Goal: Transaction & Acquisition: Download file/media

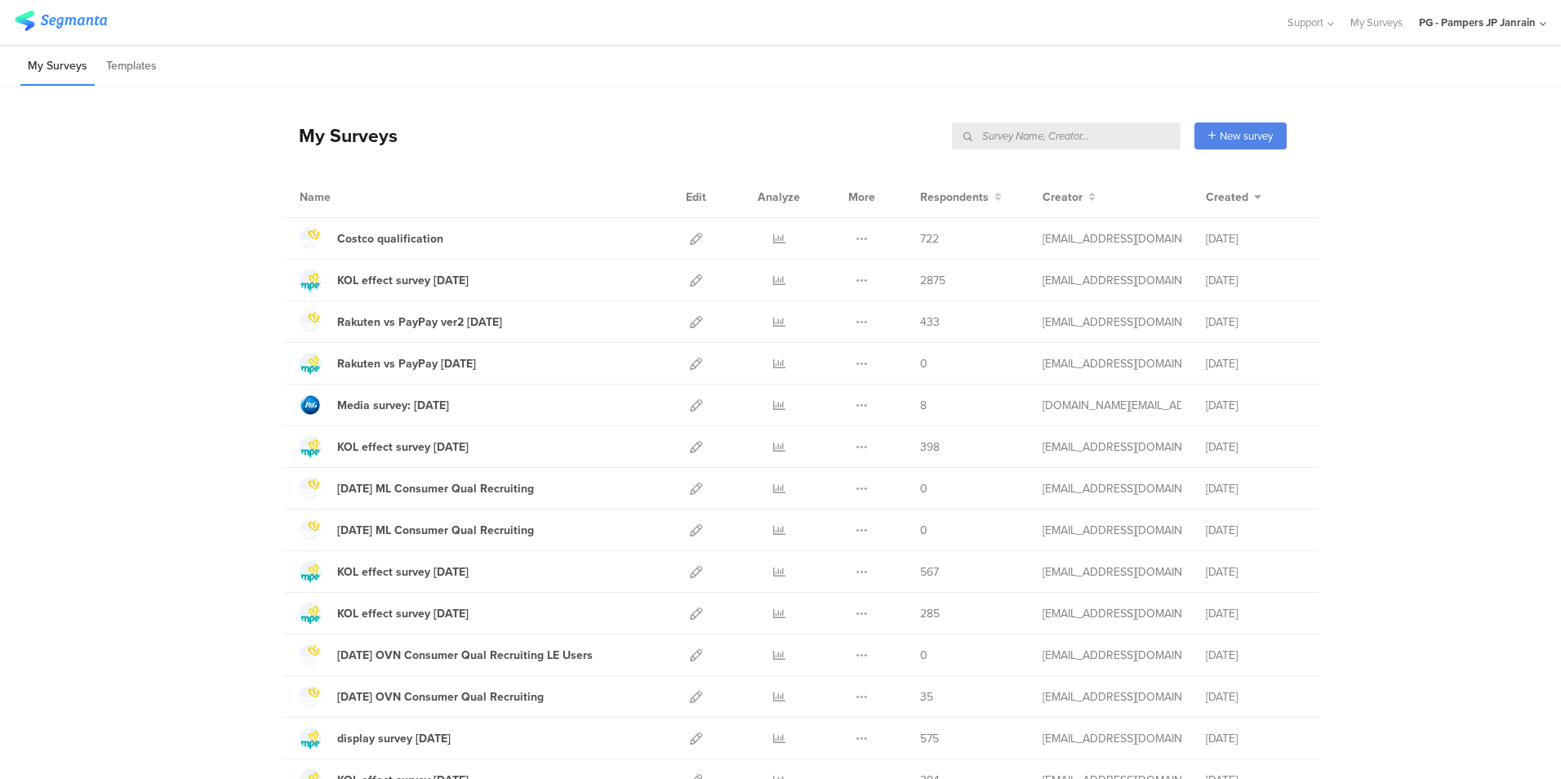
click at [1094, 139] on input "text" at bounding box center [1066, 135] width 229 height 27
type input "すく"
click at [1090, 143] on input "text" at bounding box center [1066, 135] width 229 height 27
type input "すく"
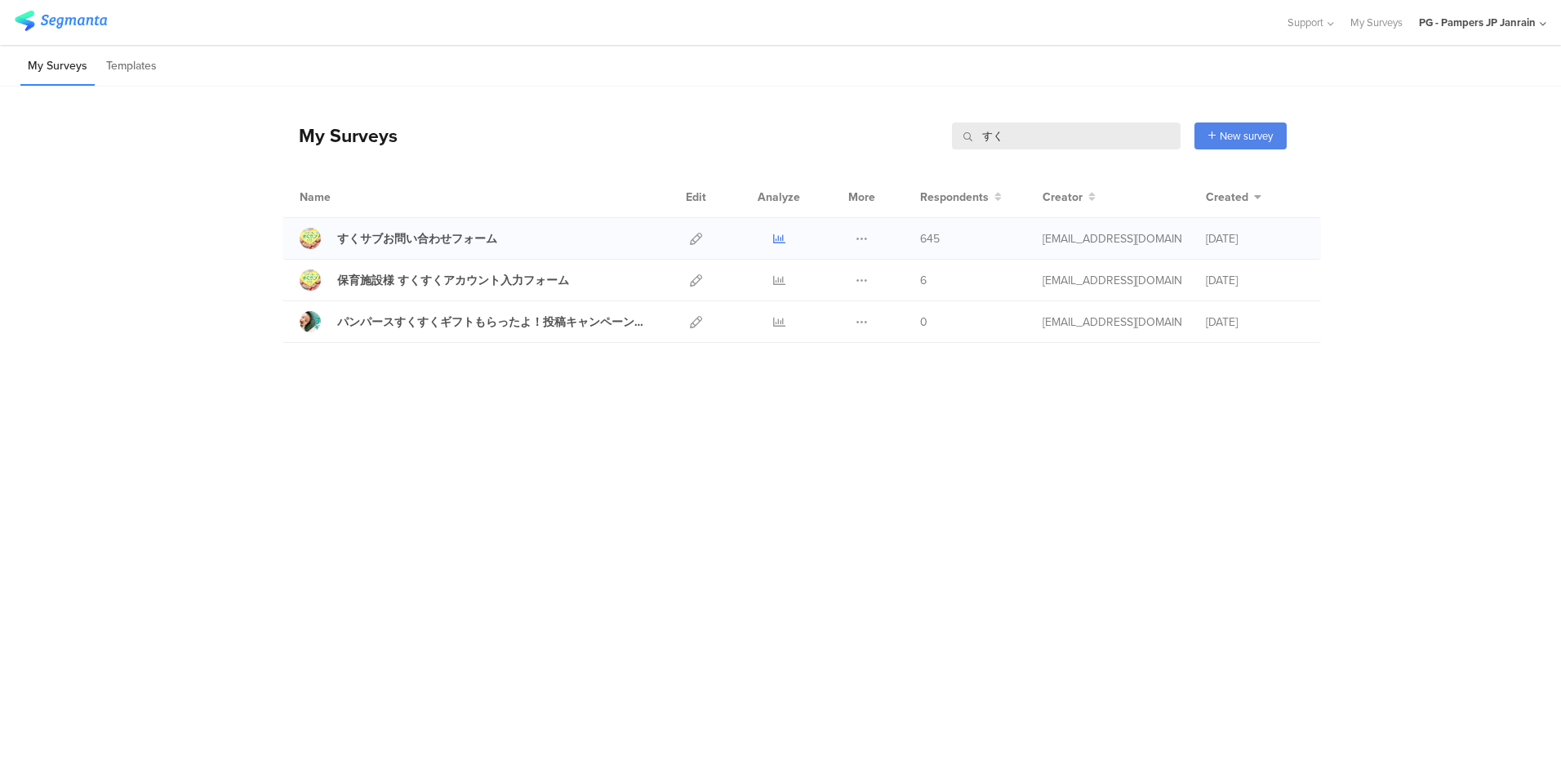
click at [775, 237] on icon at bounding box center [779, 239] width 12 height 12
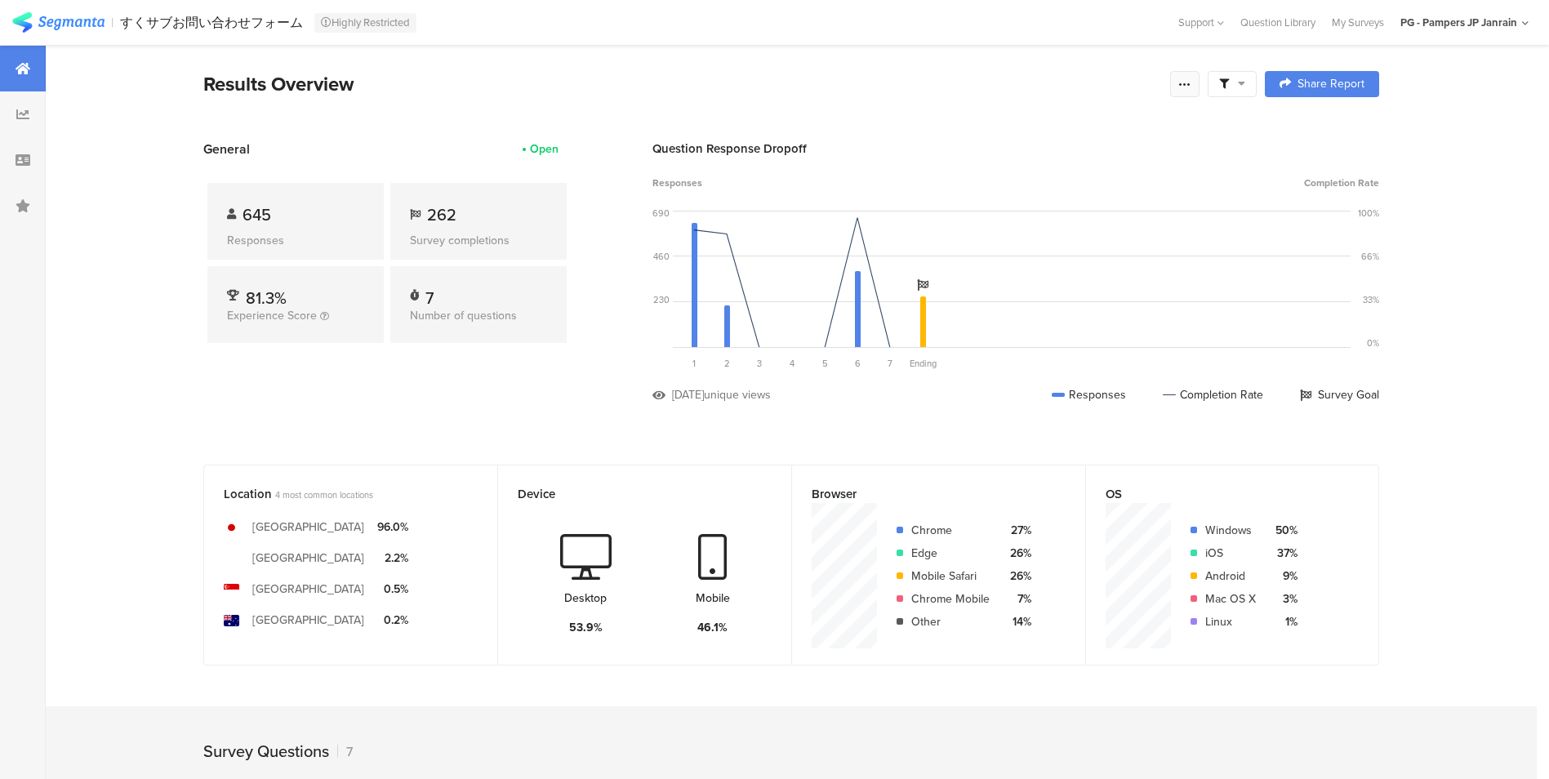
click at [1189, 82] on icon at bounding box center [1184, 84] width 13 height 13
click at [1007, 254] on span "Export Results" at bounding box center [1014, 249] width 73 height 17
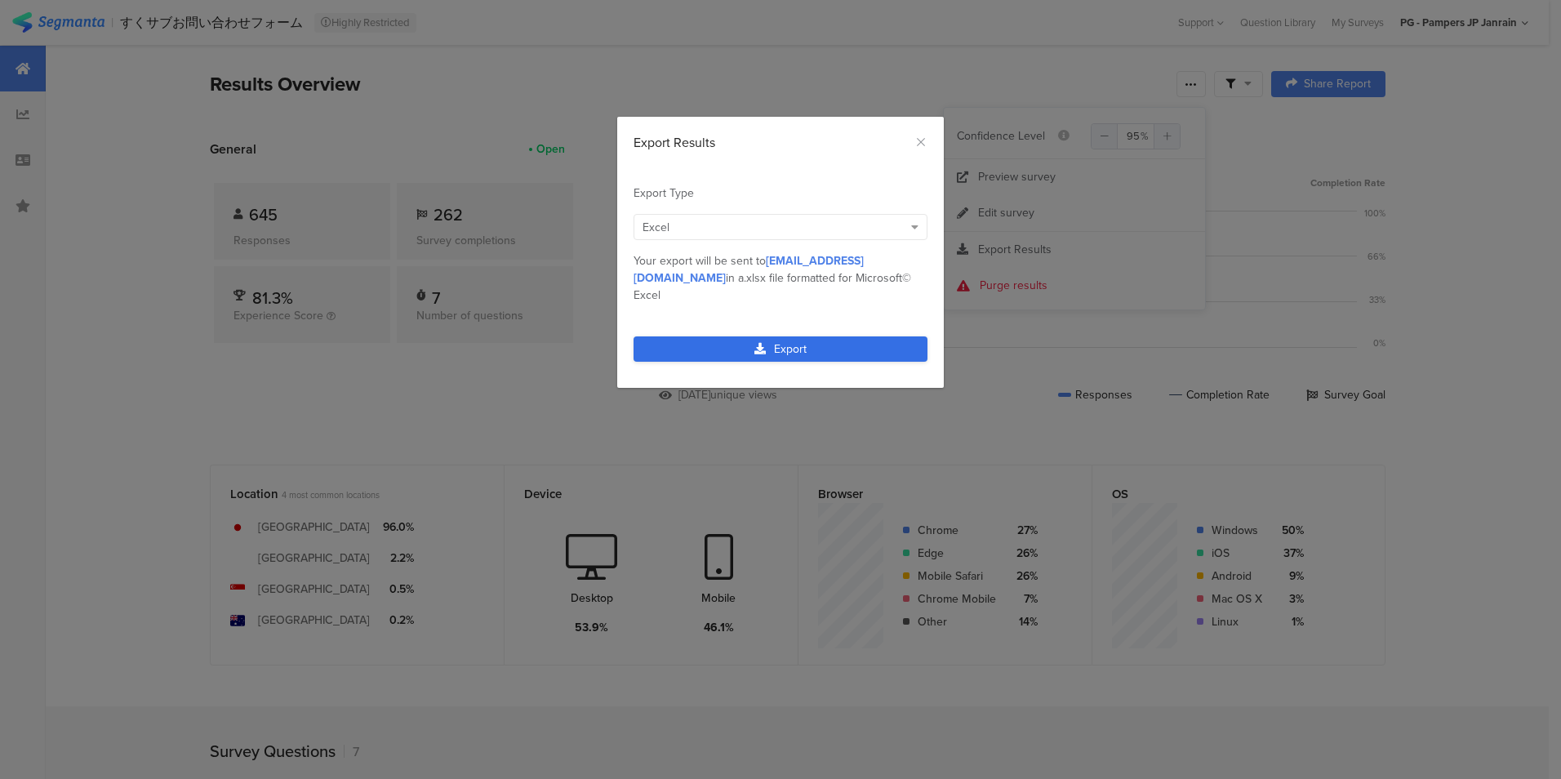
click at [758, 343] on icon "dialog" at bounding box center [759, 348] width 11 height 11
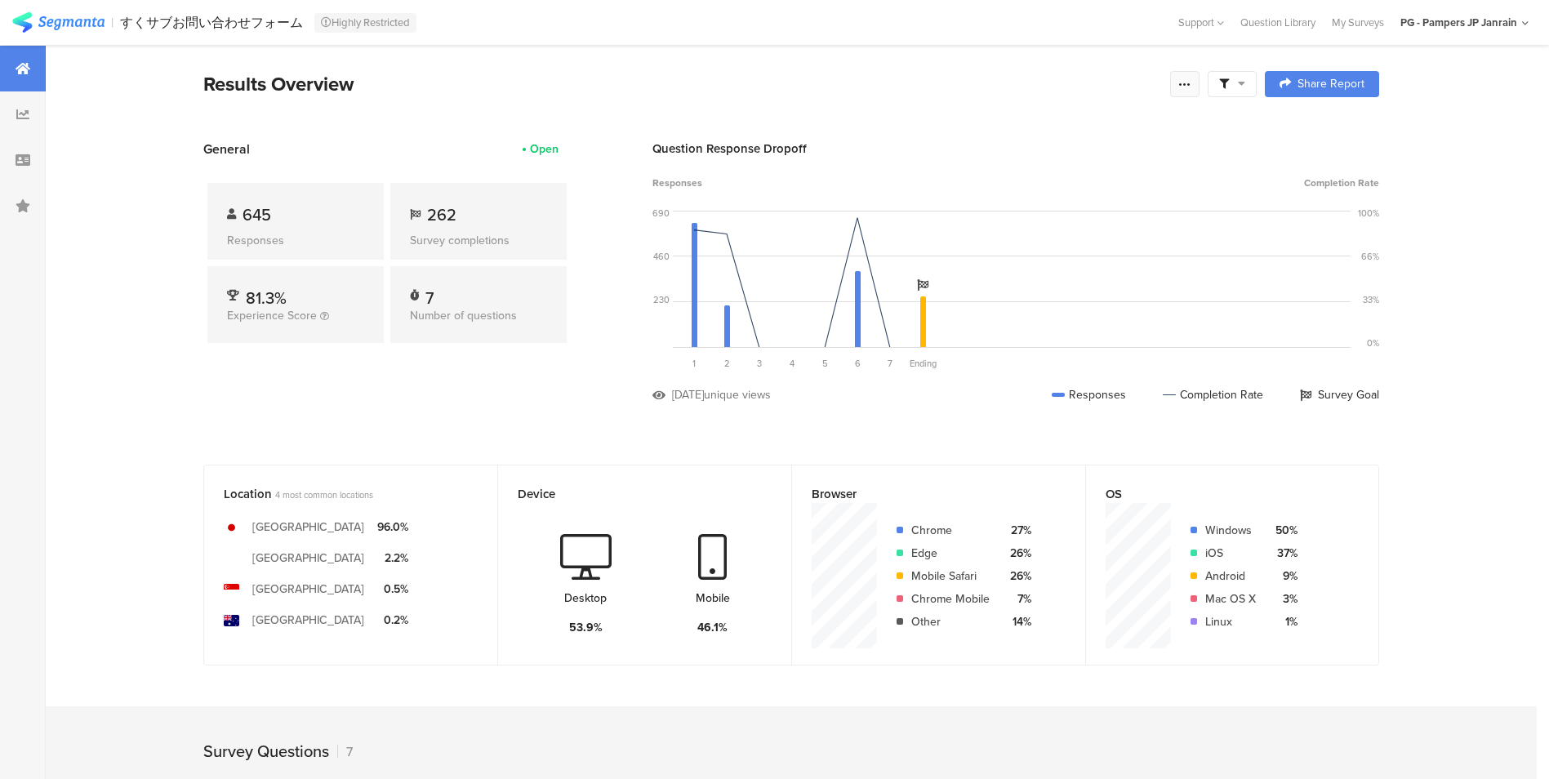
click at [1199, 81] on div at bounding box center [1184, 84] width 29 height 26
click at [1036, 244] on span "Export Results" at bounding box center [1014, 249] width 73 height 17
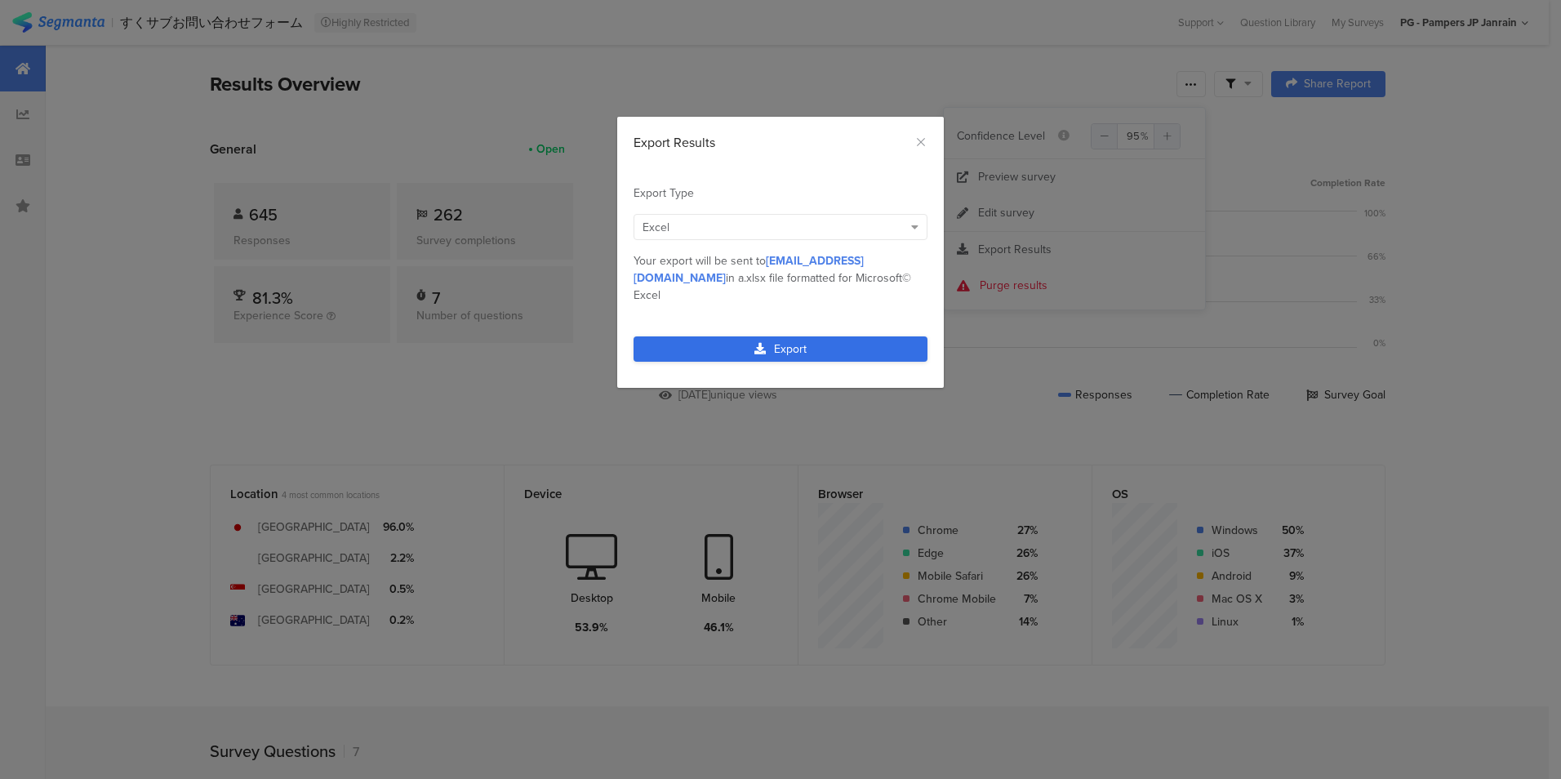
click at [772, 336] on link "Export" at bounding box center [780, 348] width 294 height 25
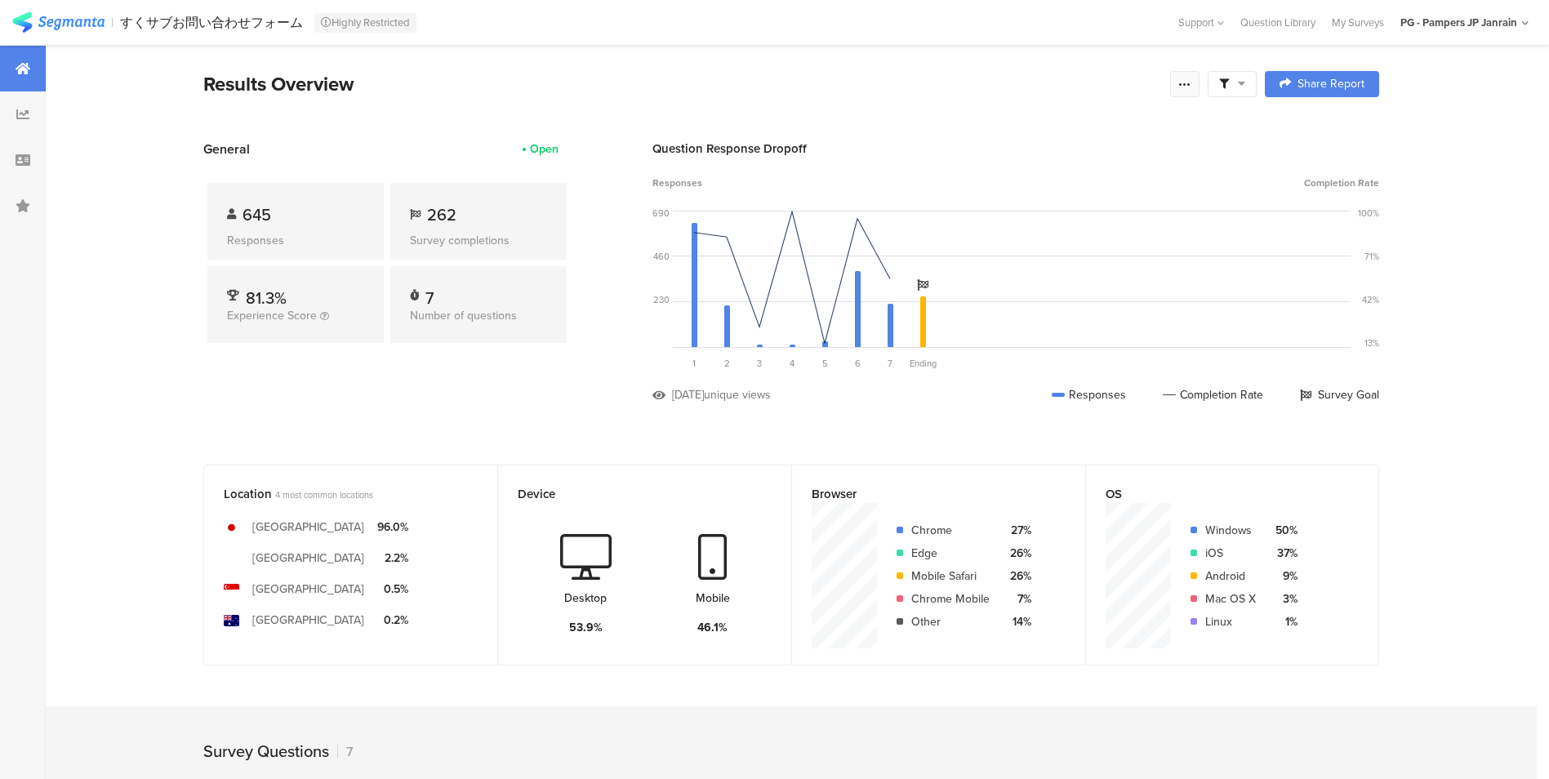
click at [1187, 89] on icon at bounding box center [1184, 84] width 13 height 13
drag, startPoint x: 992, startPoint y: 244, endPoint x: 981, endPoint y: 243, distance: 10.6
click at [992, 244] on span "Export Results" at bounding box center [1014, 249] width 73 height 17
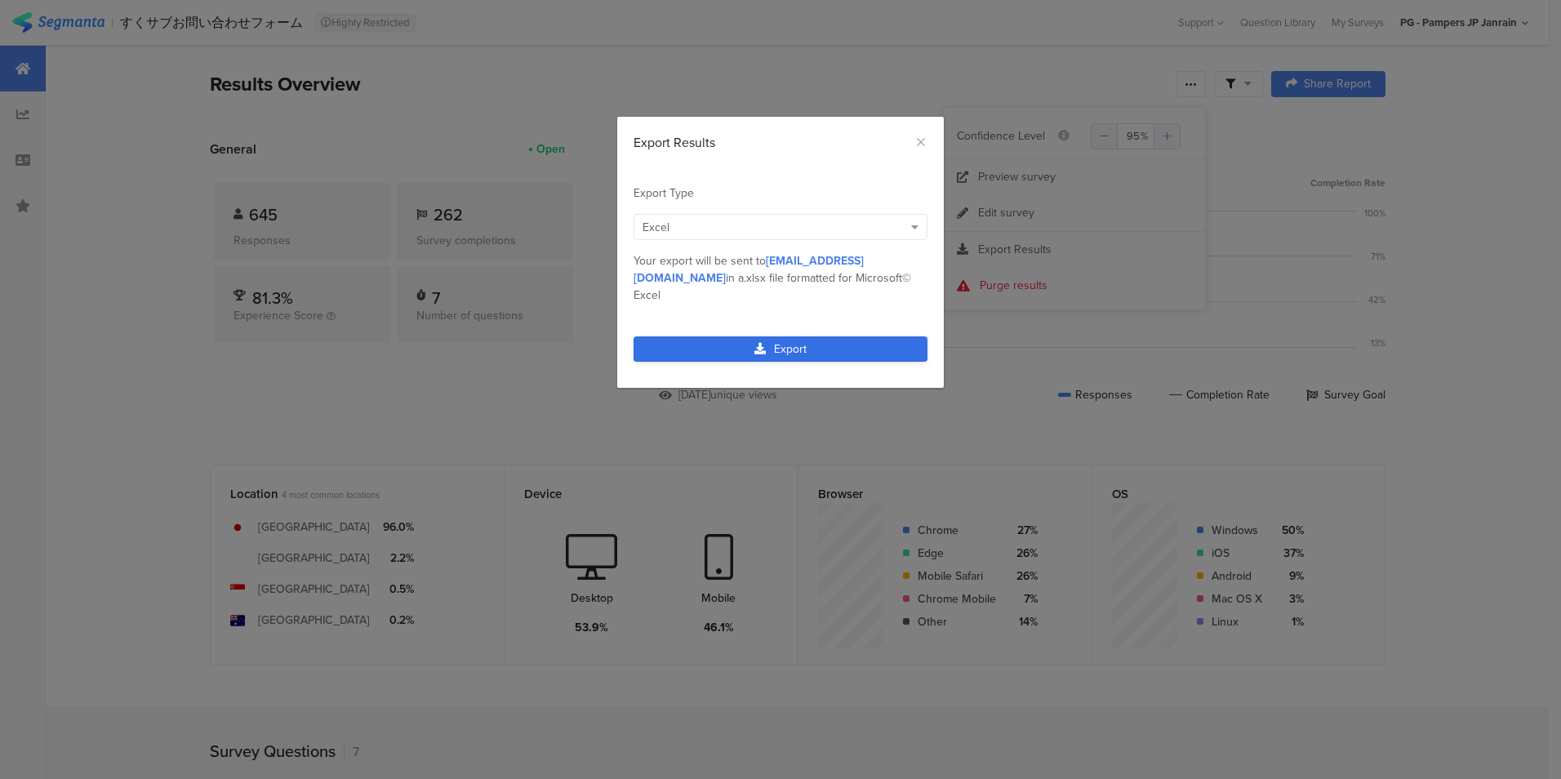
click at [782, 336] on link "Export" at bounding box center [780, 348] width 294 height 25
